Goal: Task Accomplishment & Management: Complete application form

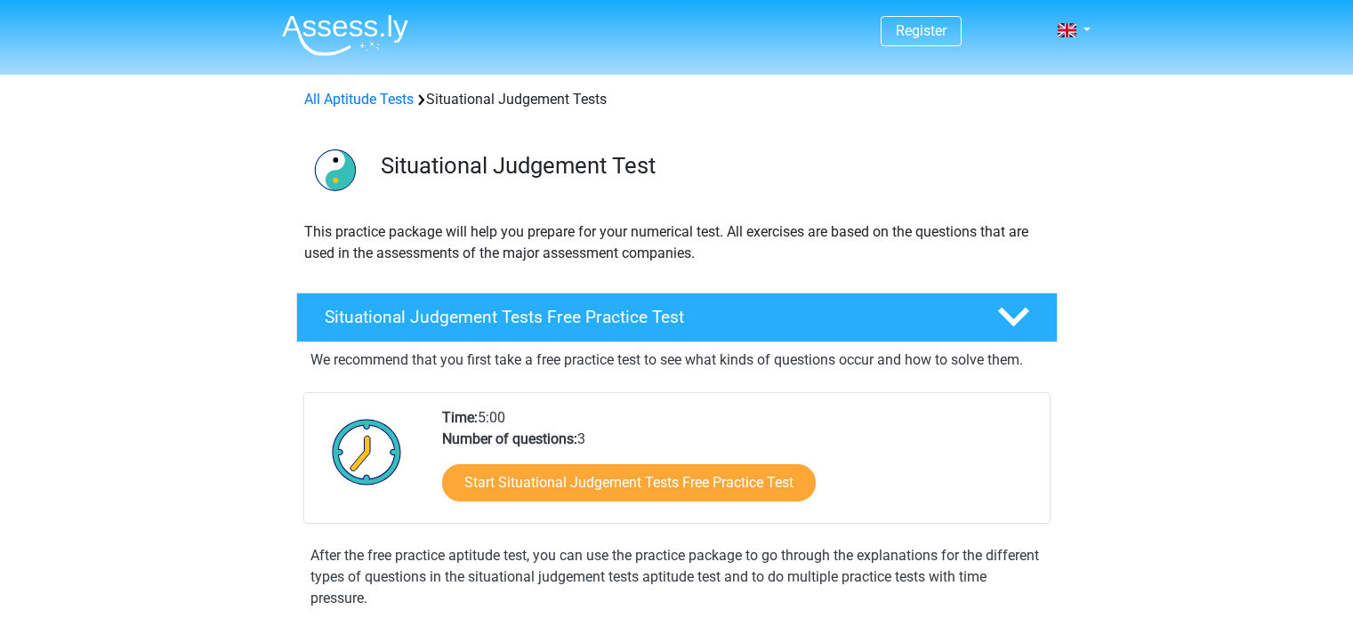
scroll to position [267, 0]
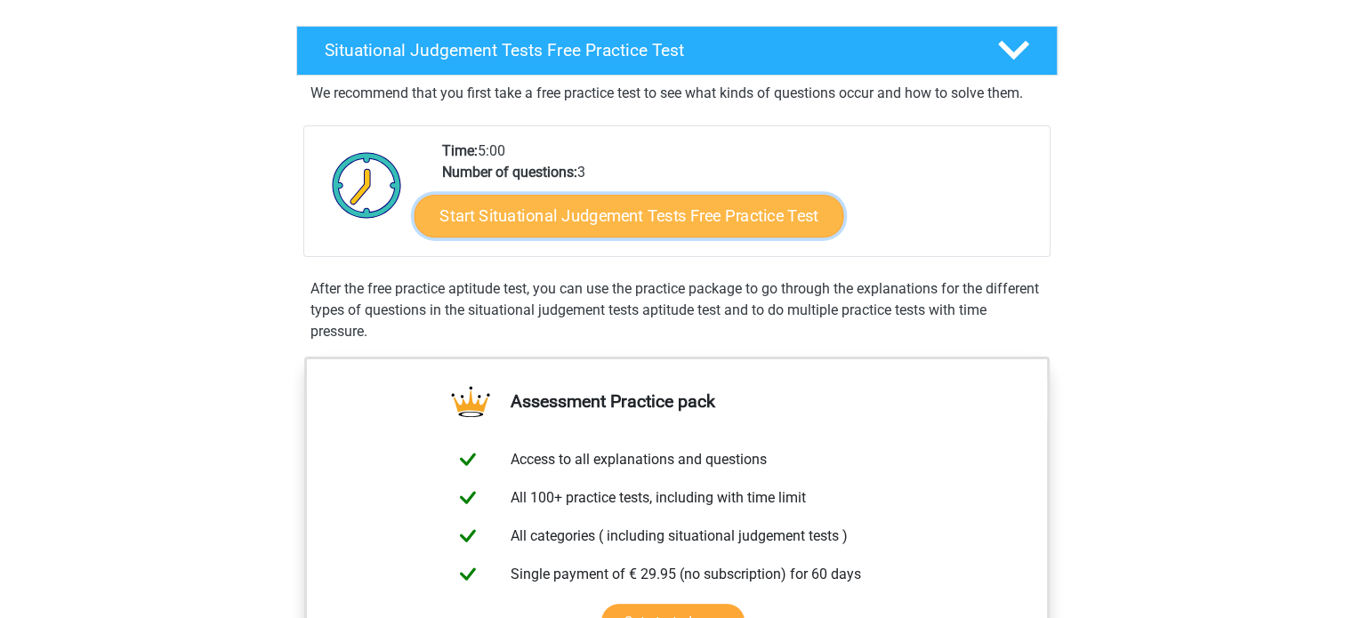
click at [648, 225] on link "Start Situational Judgement Tests Free Practice Test" at bounding box center [629, 216] width 430 height 43
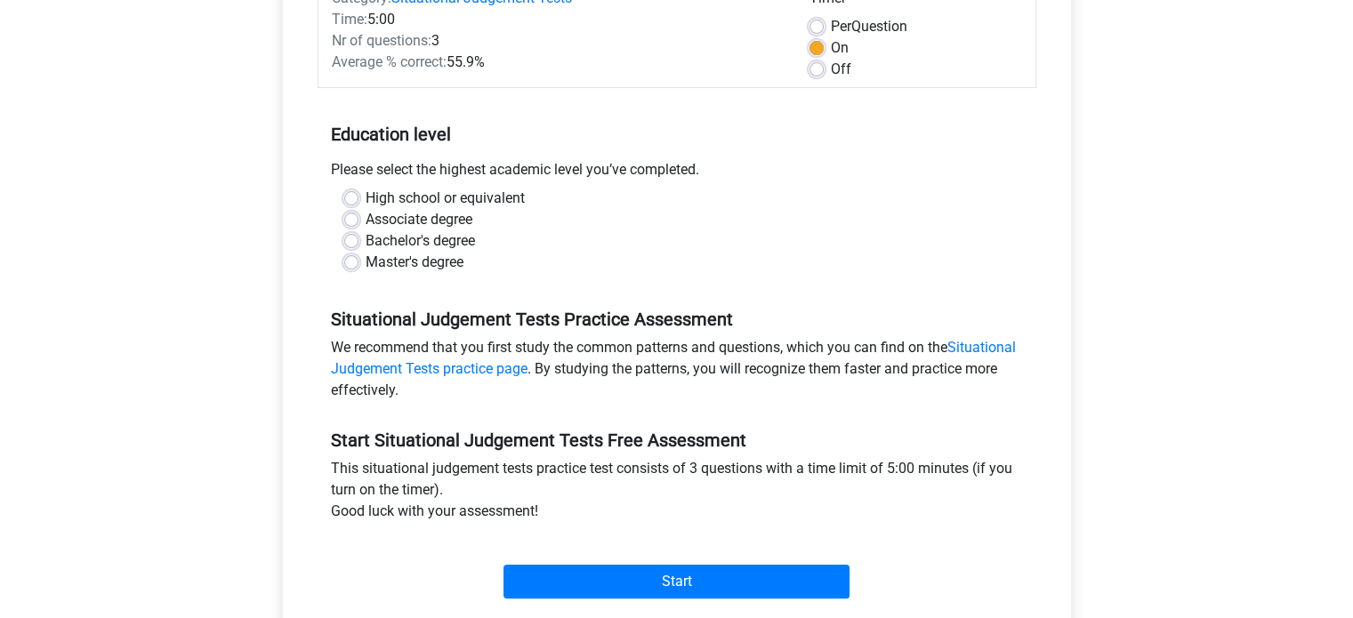
scroll to position [267, 0]
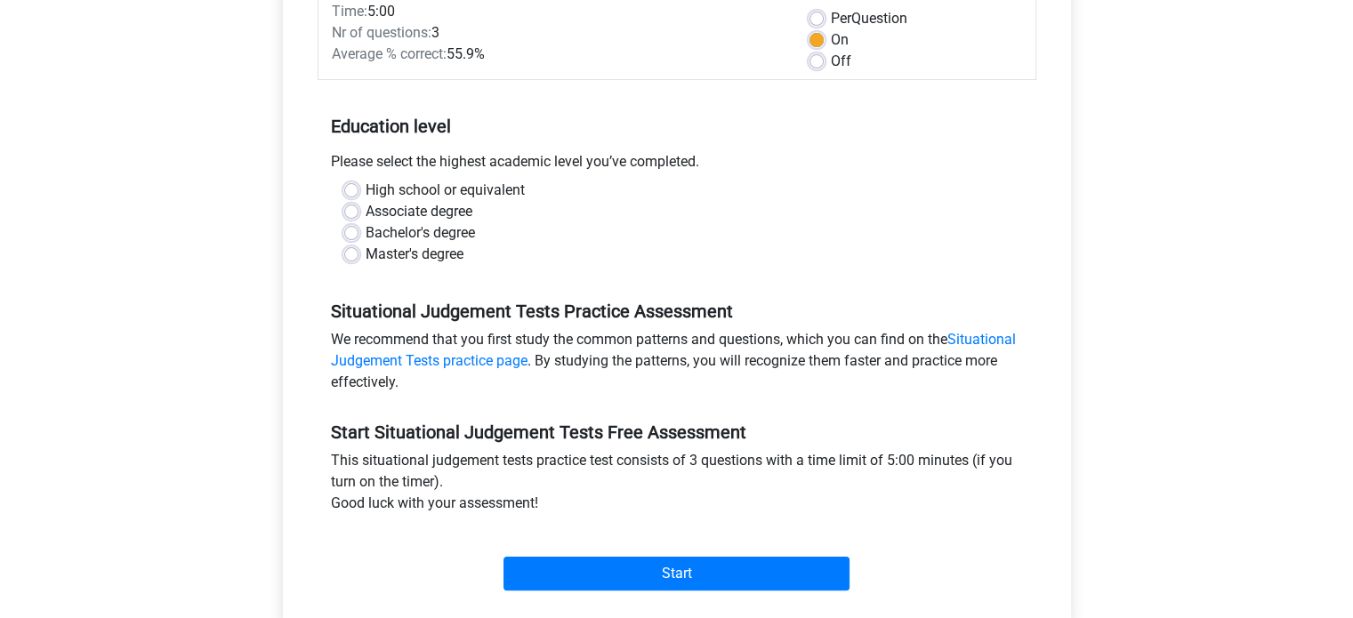
click at [391, 235] on label "Bachelor's degree" at bounding box center [420, 232] width 109 height 21
click at [359, 235] on input "Bachelor's degree" at bounding box center [351, 231] width 14 height 18
radio input "true"
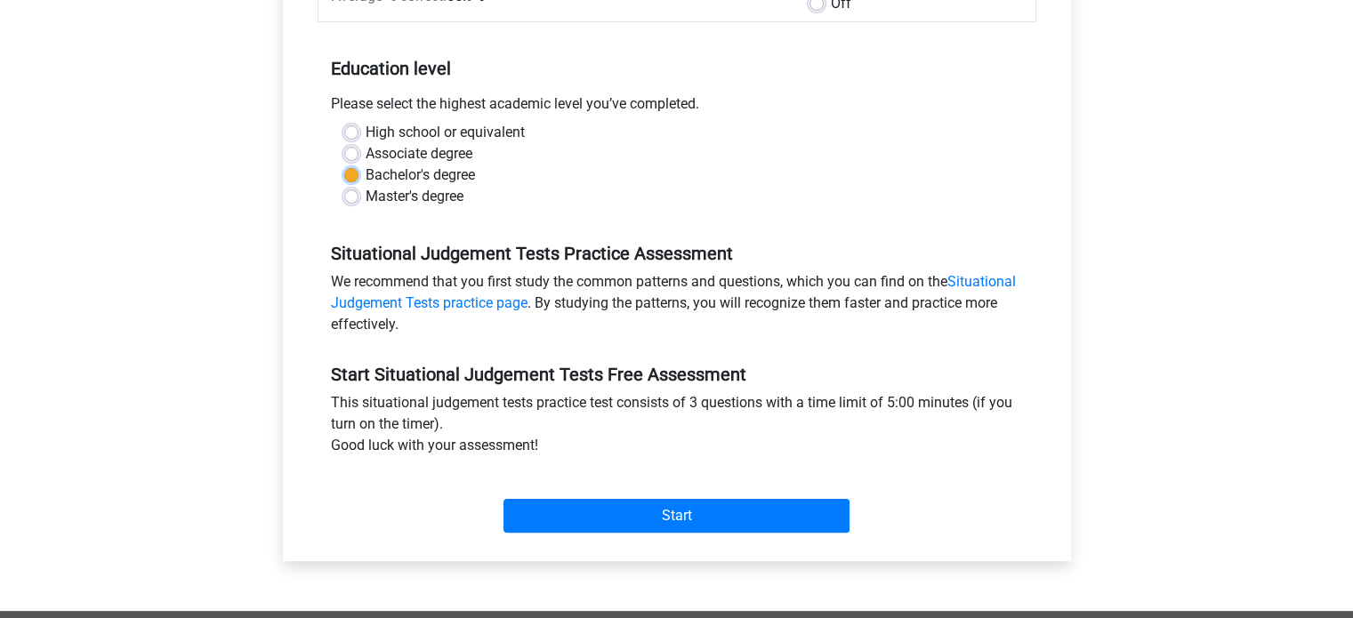
scroll to position [356, 0]
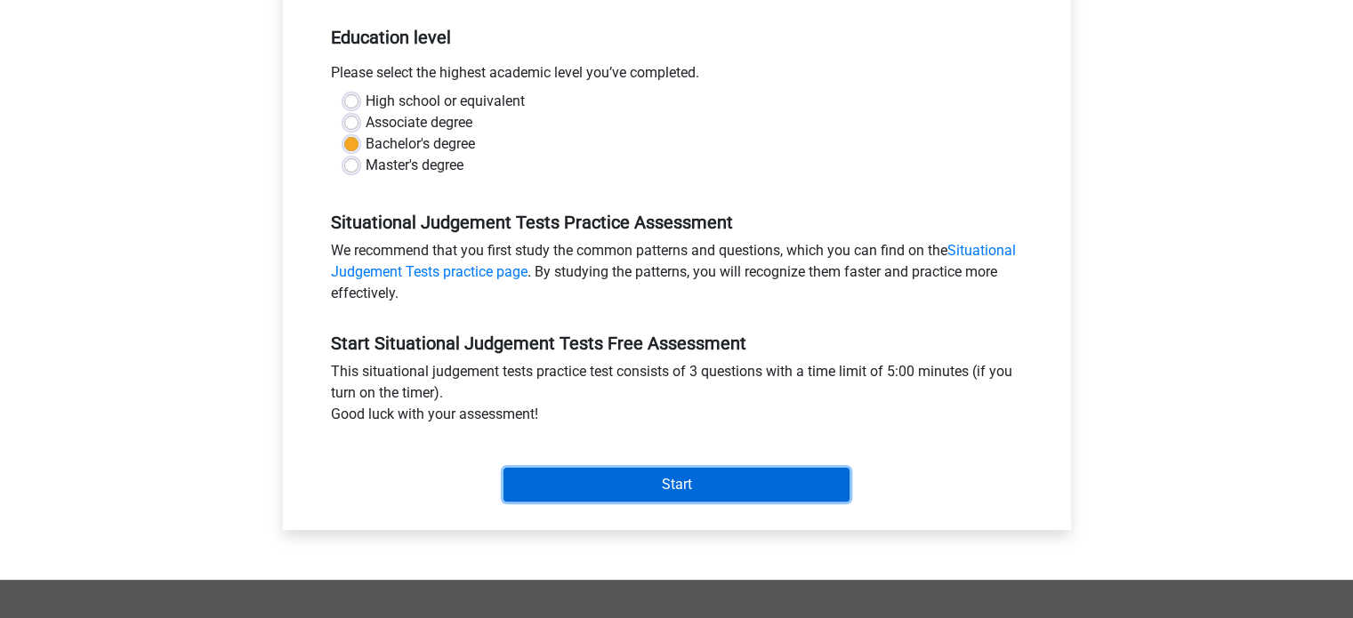
click at [690, 487] on input "Start" at bounding box center [677, 485] width 346 height 34
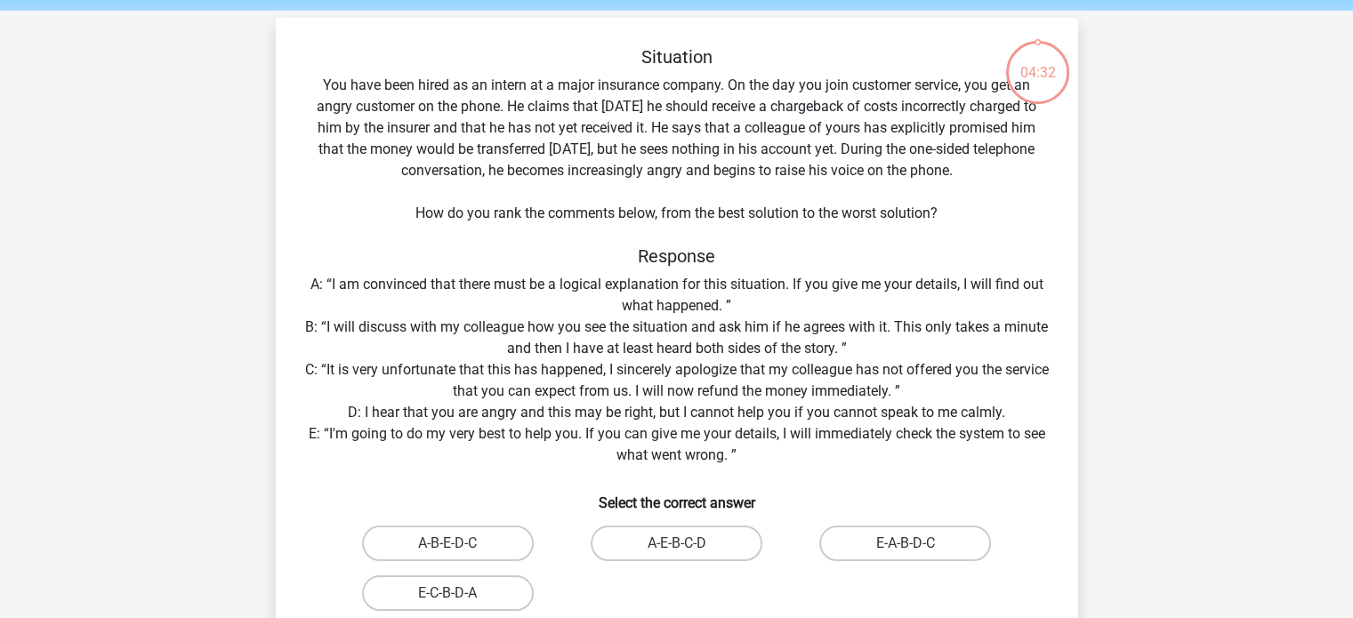
scroll to position [178, 0]
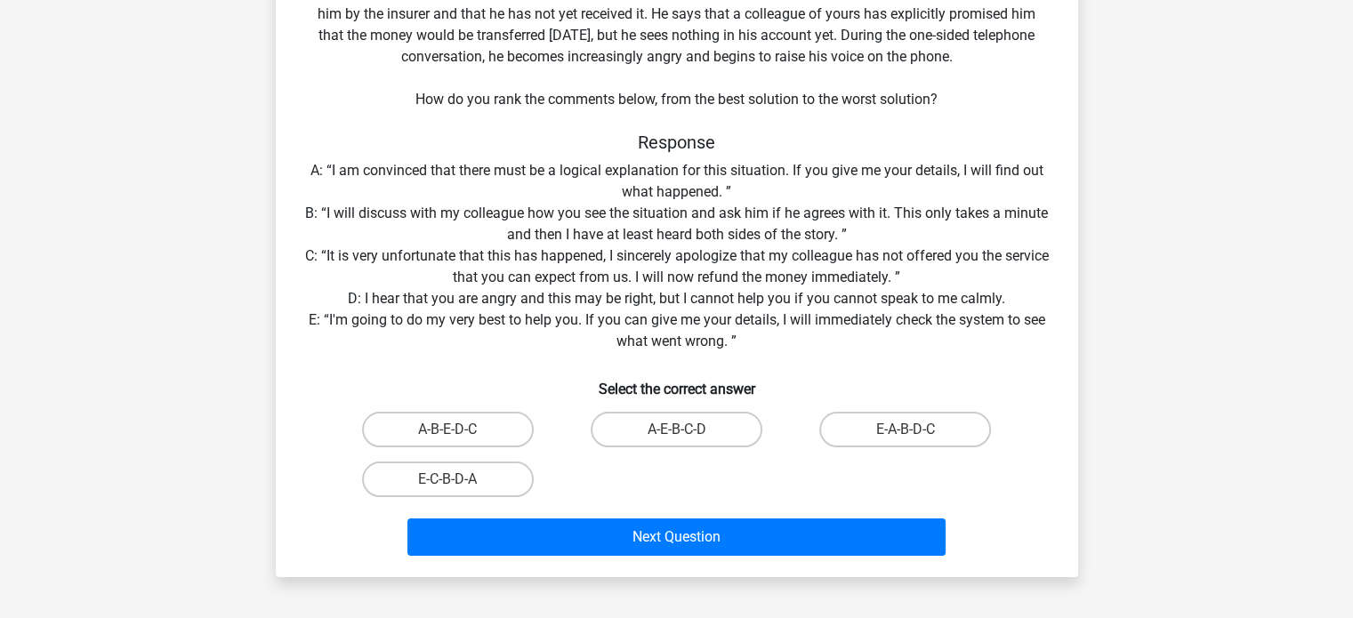
drag, startPoint x: 900, startPoint y: 423, endPoint x: 947, endPoint y: 335, distance: 98.7
click at [947, 335] on div "Situation You have been hired as an intern at a major insurance company. On the…" at bounding box center [677, 247] width 788 height 631
click at [879, 426] on label "E-A-B-D-C" at bounding box center [905, 430] width 172 height 36
click at [906, 430] on input "E-A-B-D-C" at bounding box center [912, 436] width 12 height 12
radio input "true"
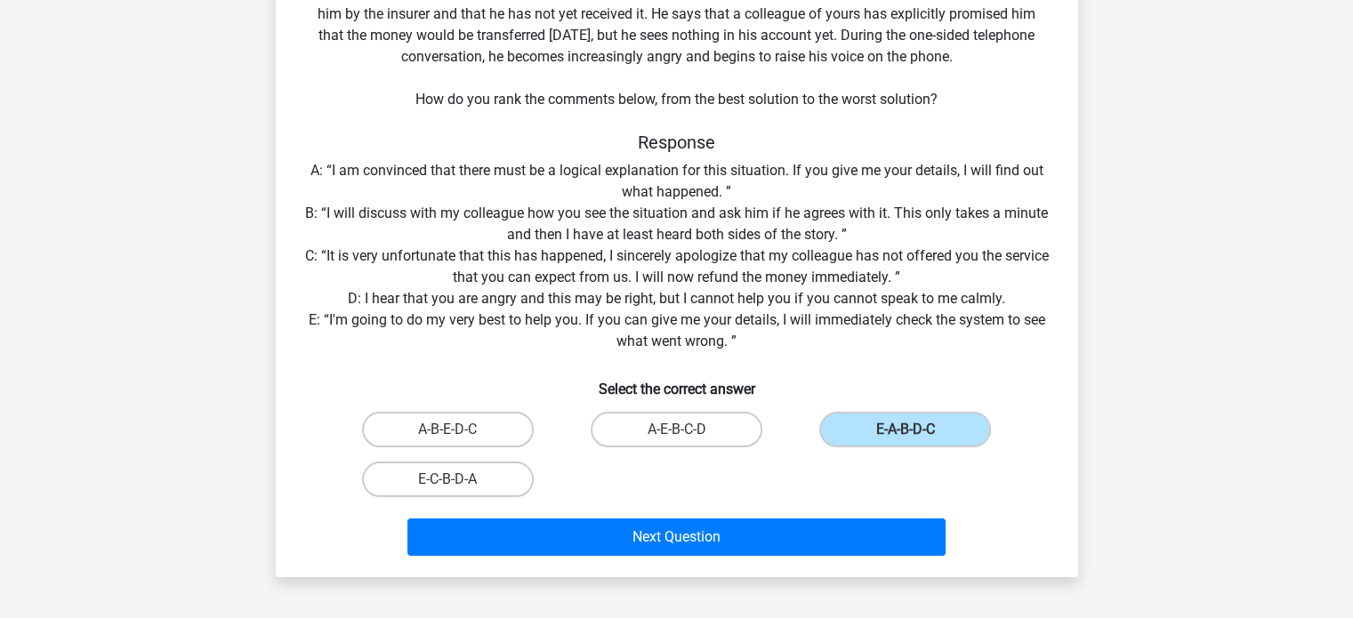
click at [741, 514] on div "Next Question" at bounding box center [677, 533] width 746 height 59
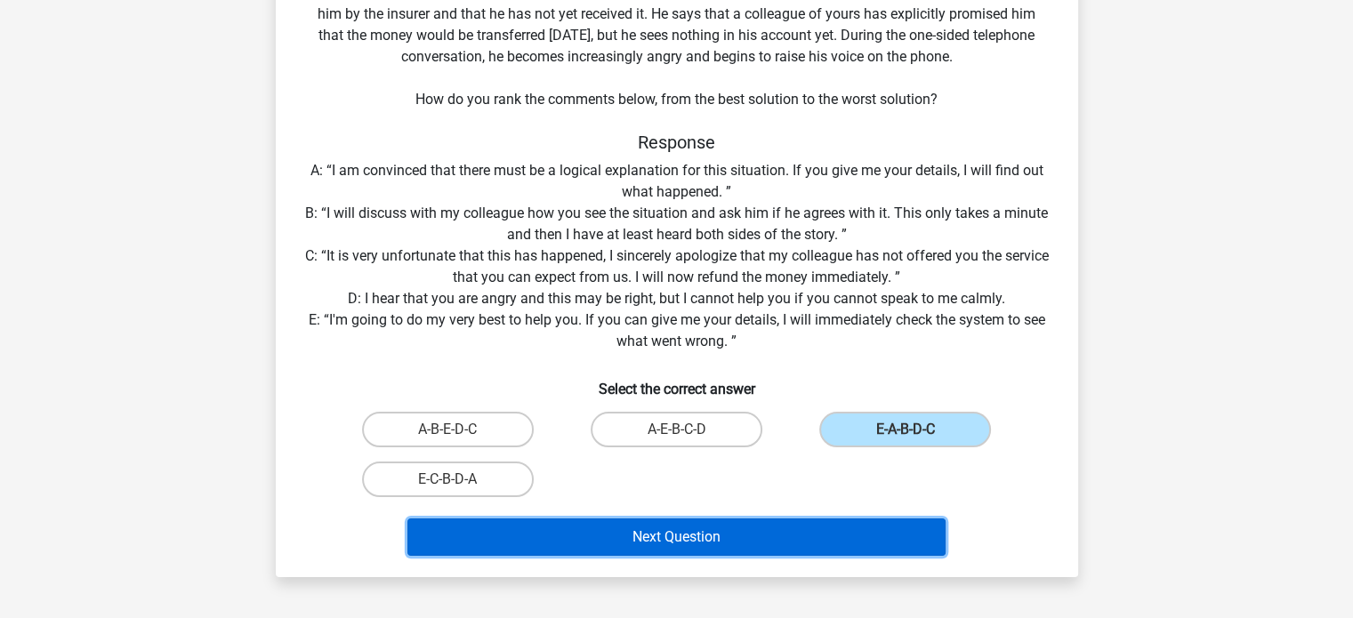
click at [741, 545] on button "Next Question" at bounding box center [676, 537] width 538 height 37
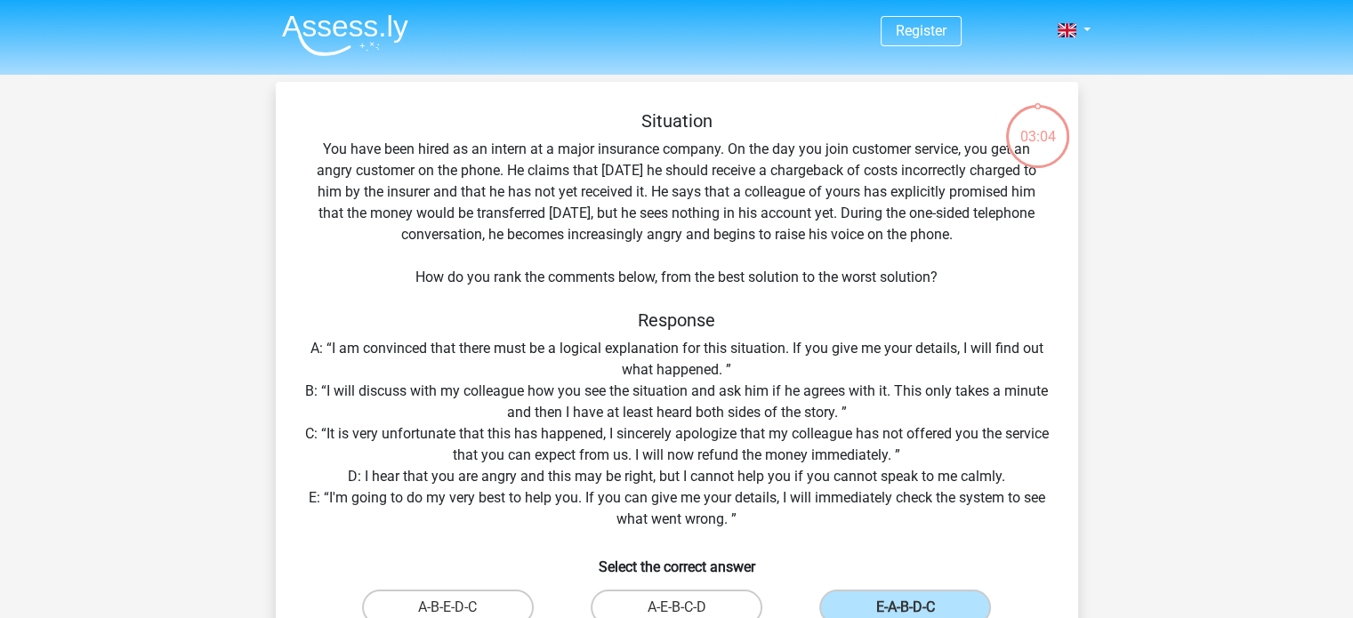
scroll to position [356, 0]
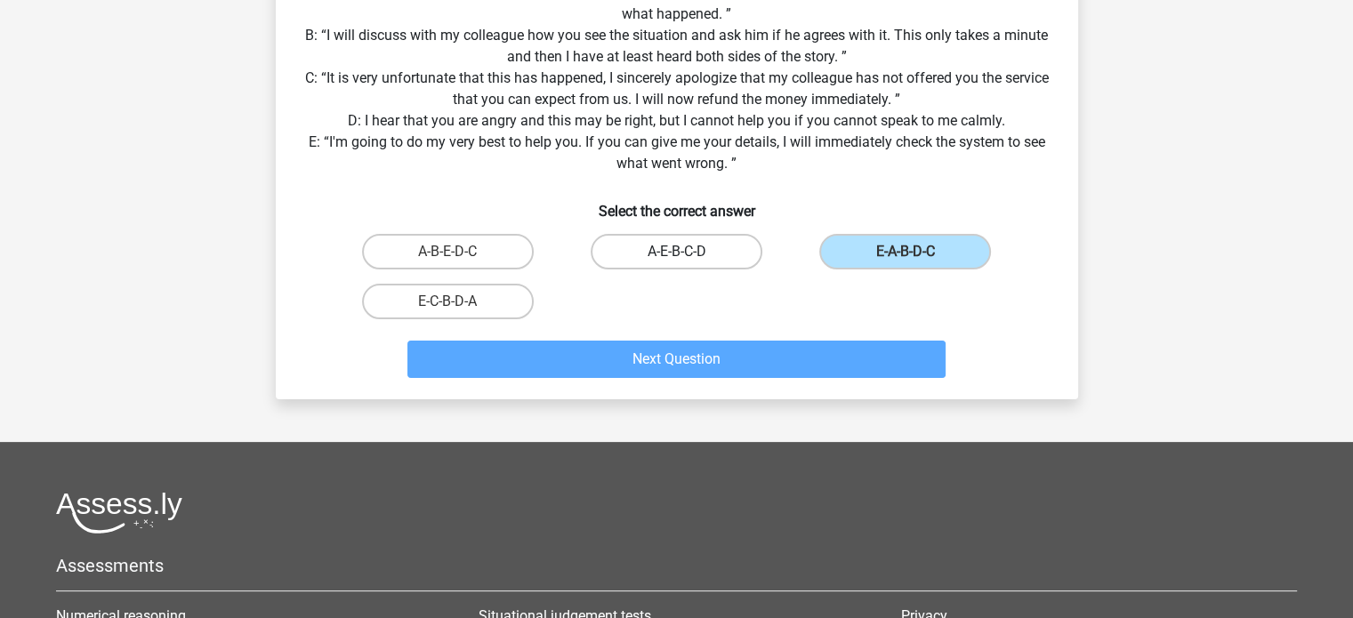
click at [698, 262] on label "A-E-B-C-D" at bounding box center [677, 252] width 172 height 36
click at [688, 262] on input "A-E-B-C-D" at bounding box center [682, 258] width 12 height 12
radio input "true"
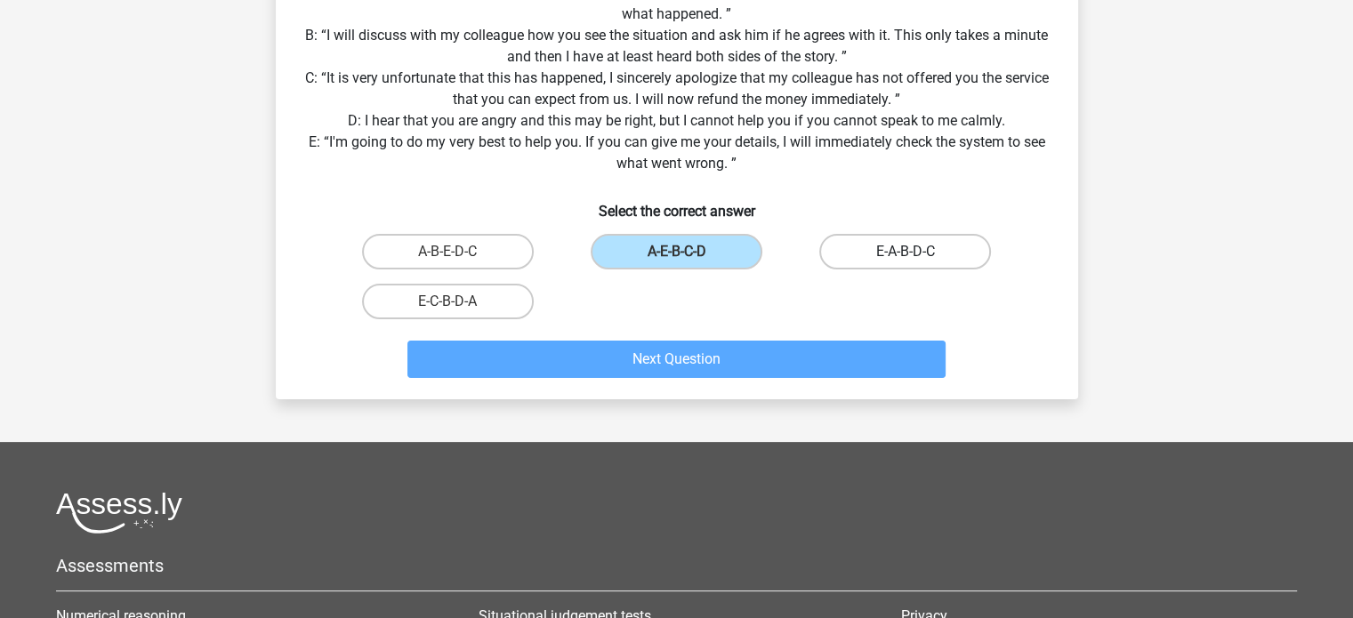
click at [884, 254] on label "E-A-B-D-C" at bounding box center [905, 252] width 172 height 36
click at [906, 254] on input "E-A-B-D-C" at bounding box center [912, 258] width 12 height 12
radio input "true"
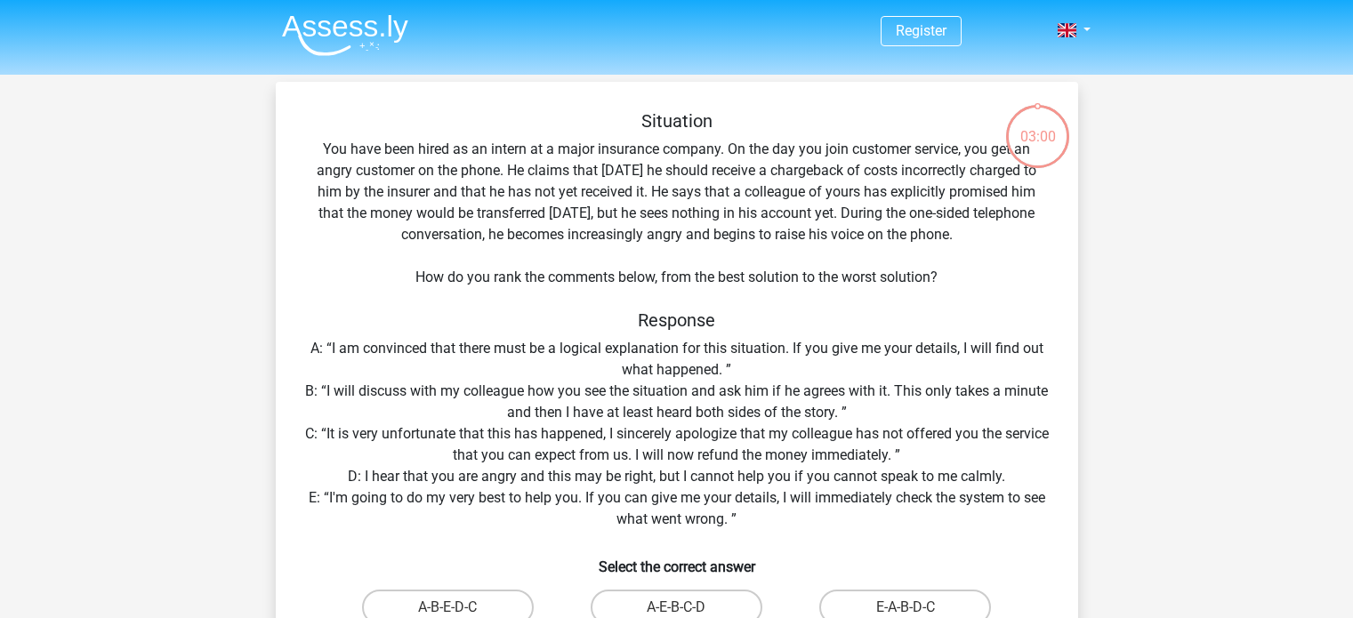
scroll to position [125, 0]
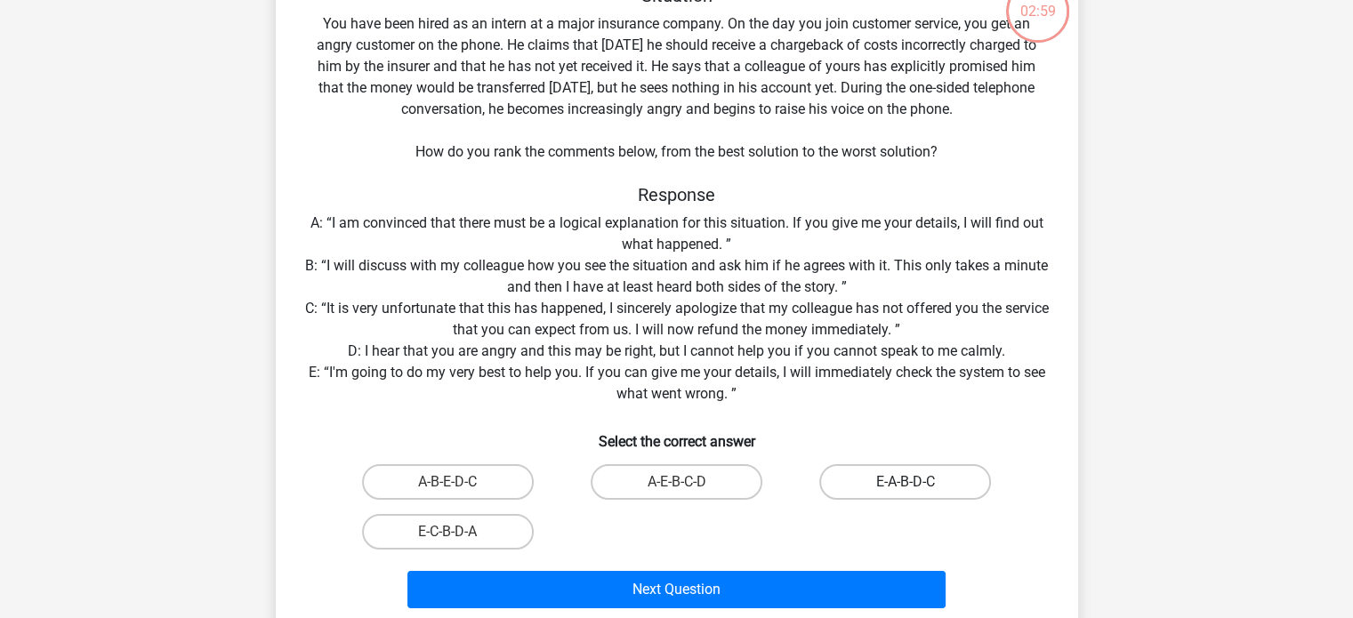
click at [906, 476] on label "E-A-B-D-C" at bounding box center [905, 482] width 172 height 36
click at [906, 482] on input "E-A-B-D-C" at bounding box center [912, 488] width 12 height 12
radio input "true"
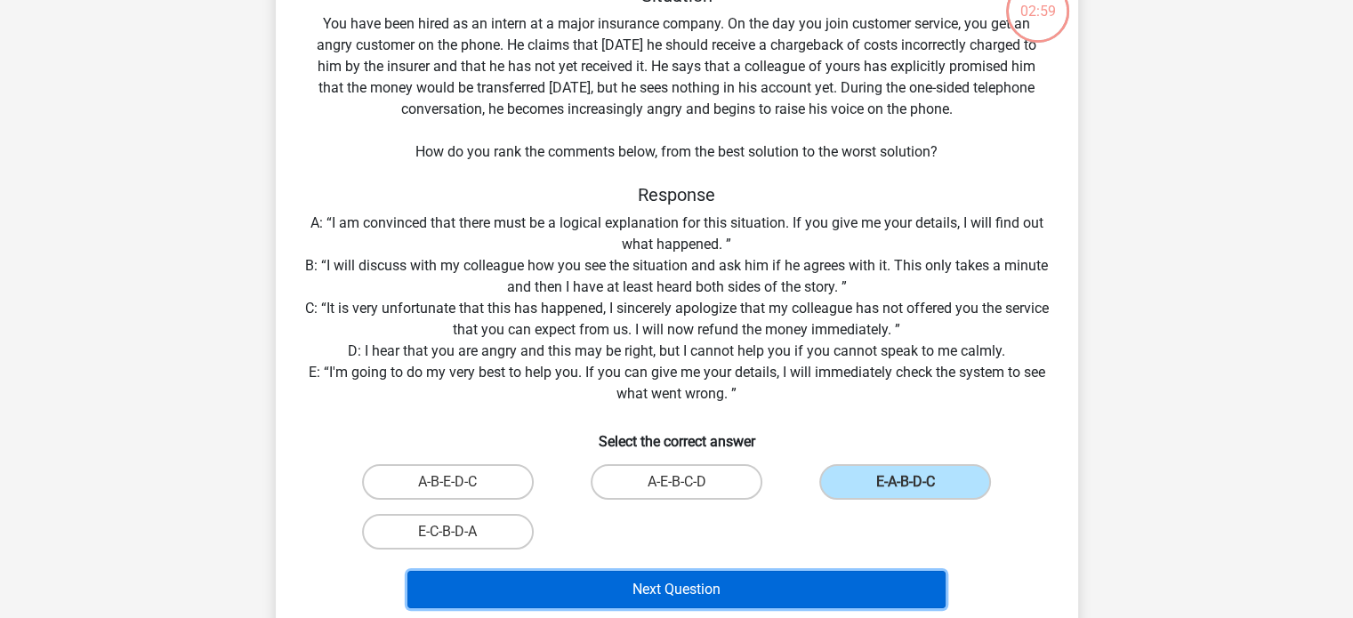
click at [862, 588] on button "Next Question" at bounding box center [676, 589] width 538 height 37
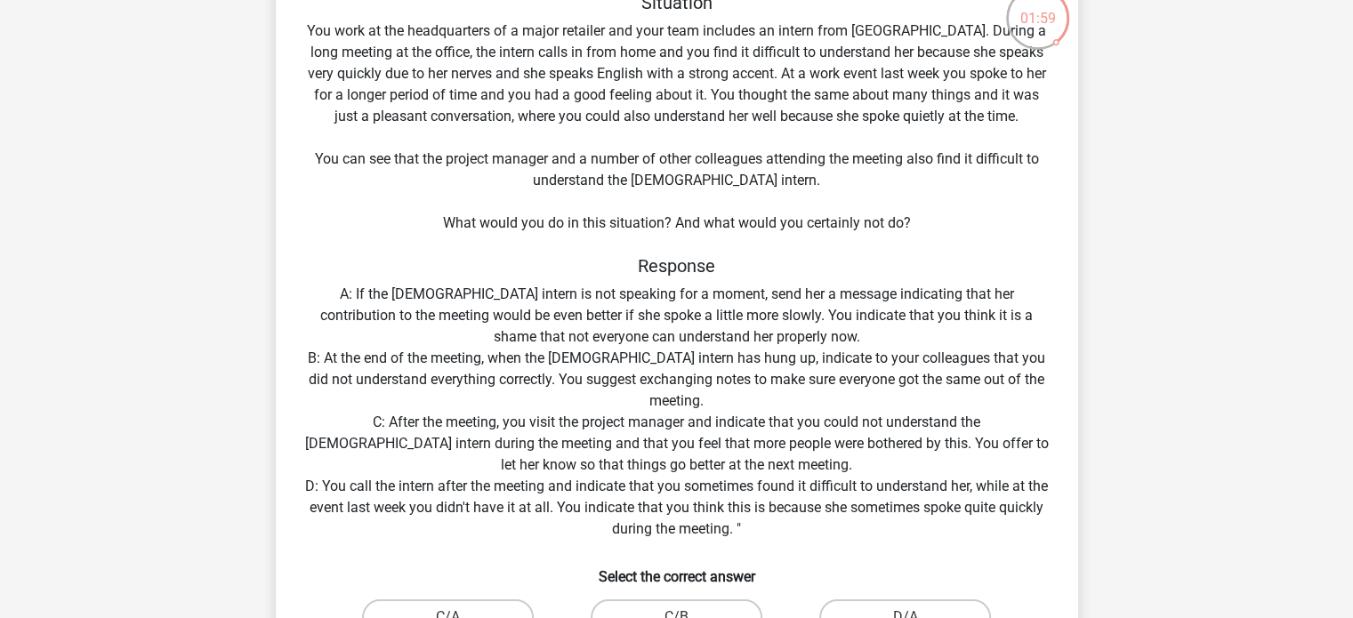
scroll to position [267, 0]
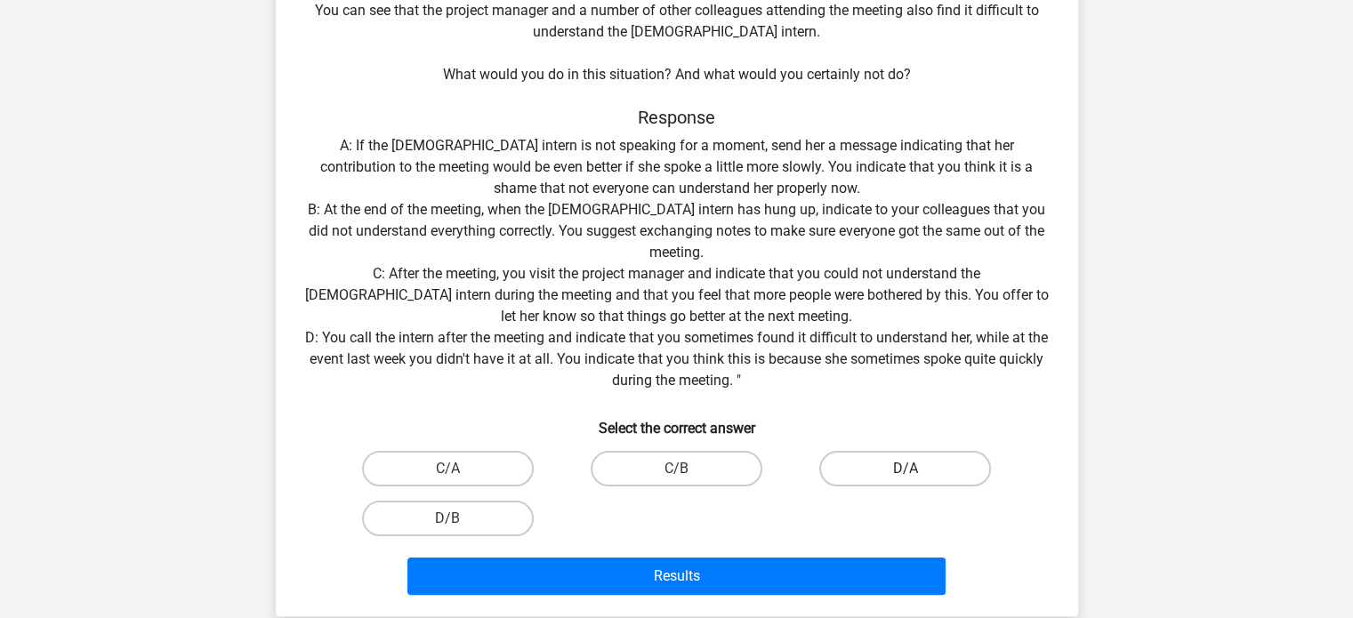
click at [931, 472] on label "D/A" at bounding box center [905, 469] width 172 height 36
click at [917, 472] on input "D/A" at bounding box center [912, 475] width 12 height 12
radio input "true"
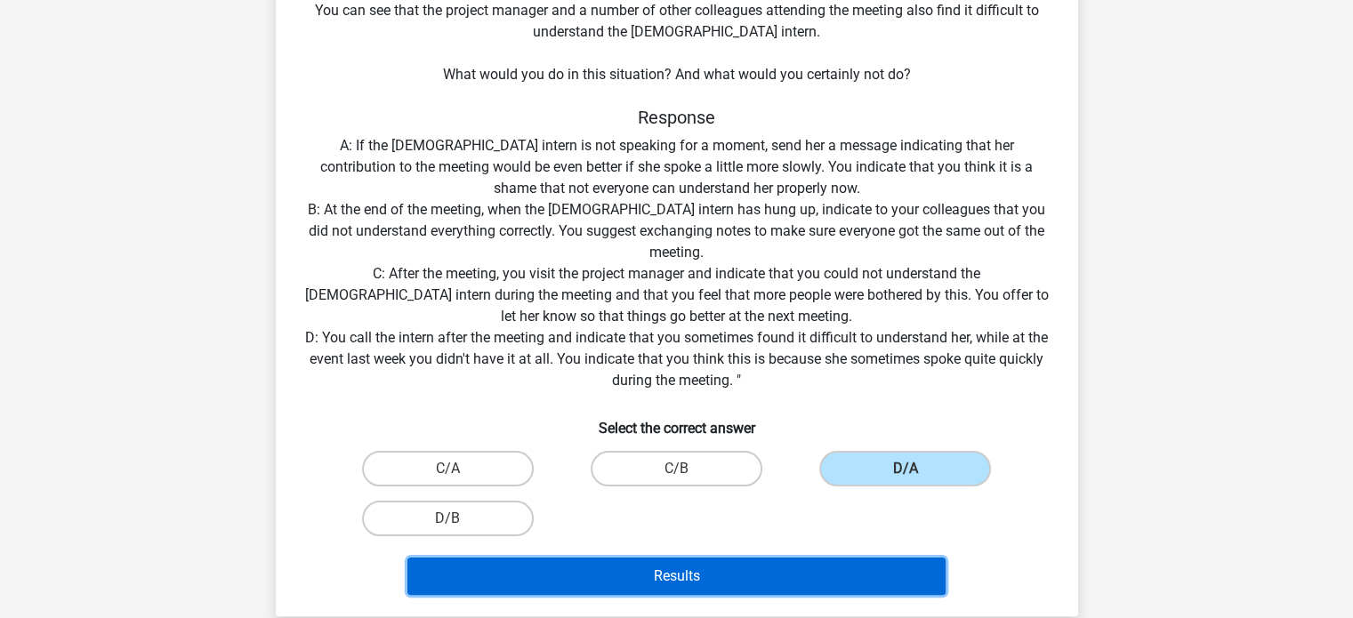
click at [902, 574] on button "Results" at bounding box center [676, 576] width 538 height 37
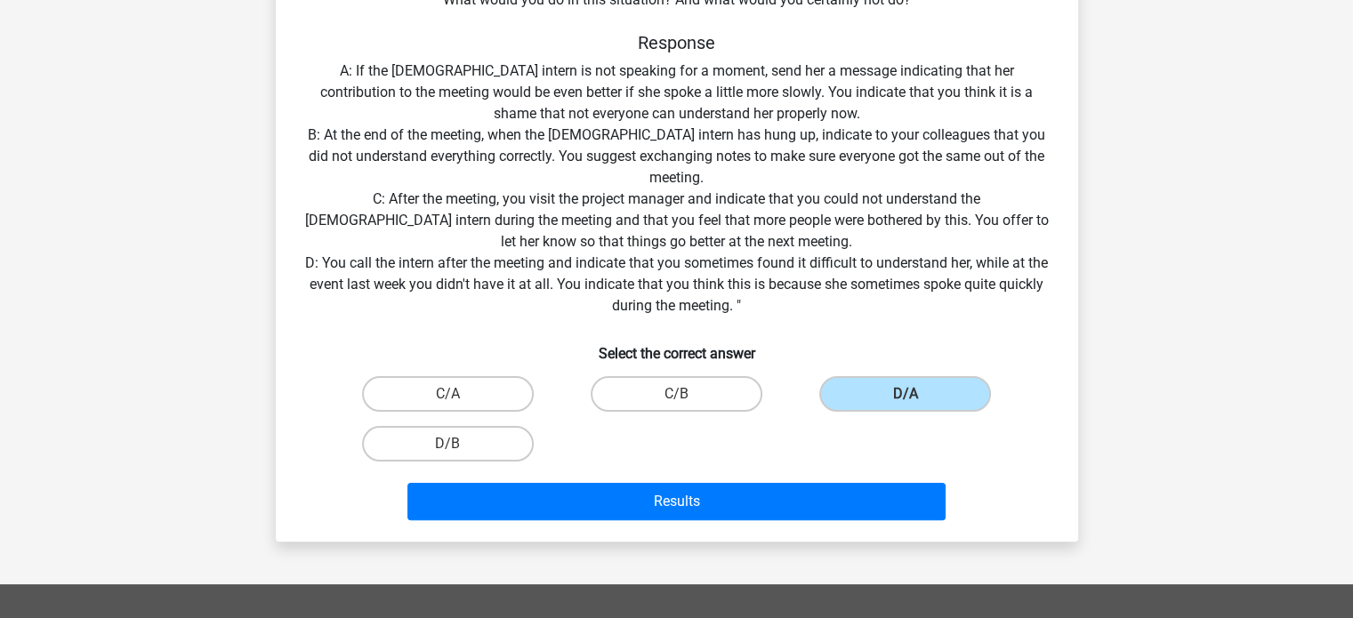
scroll to position [445, 0]
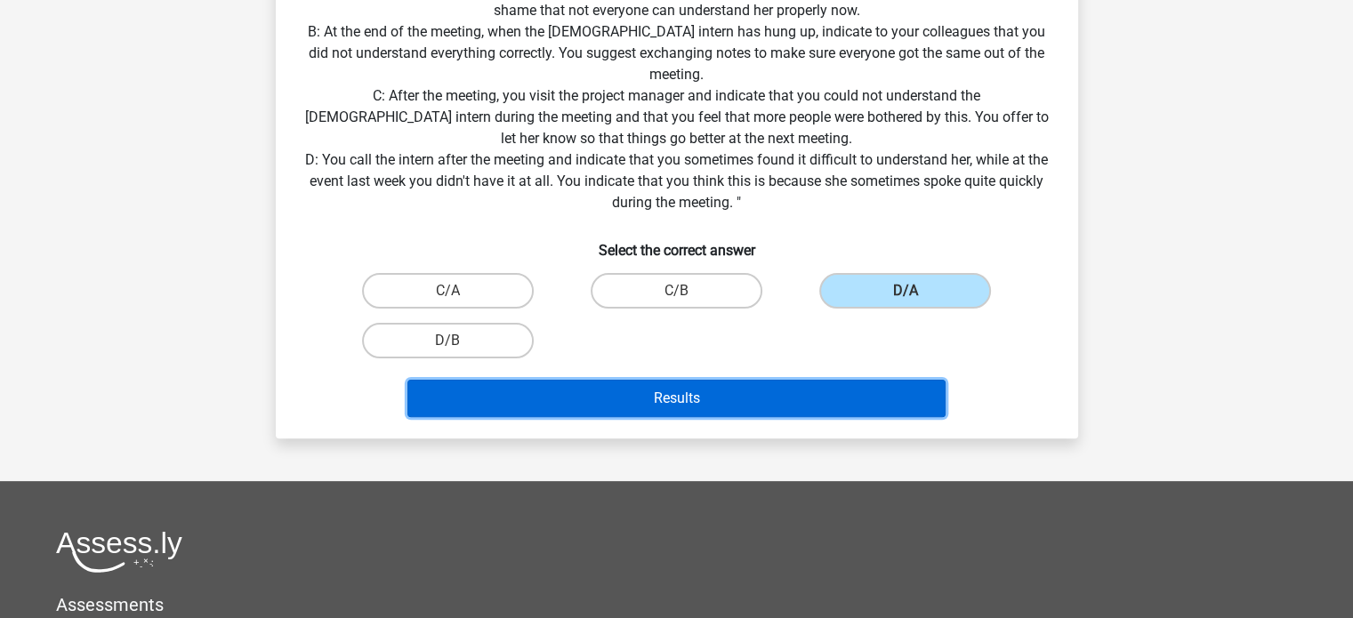
click at [881, 400] on button "Results" at bounding box center [676, 398] width 538 height 37
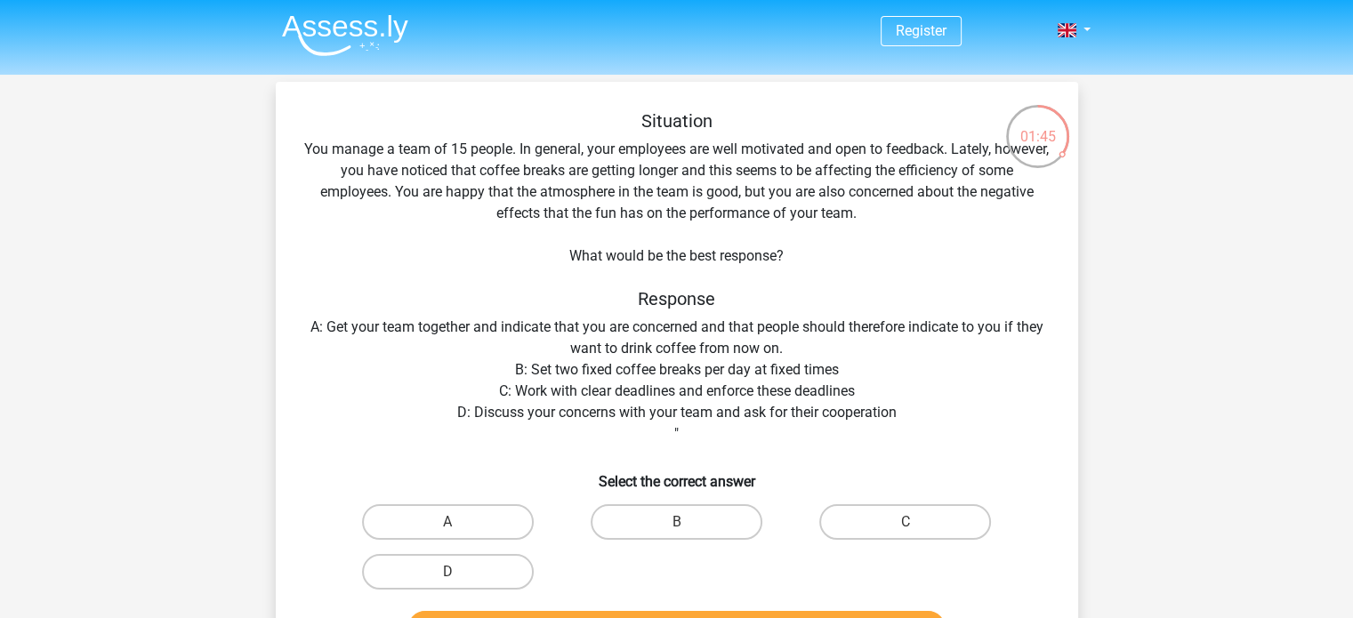
scroll to position [68, 0]
